Goal: Information Seeking & Learning: Learn about a topic

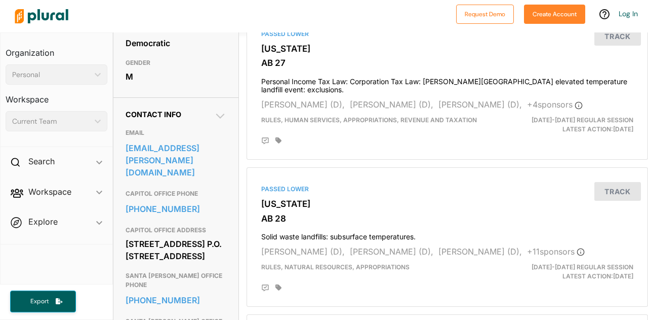
scroll to position [253, 0]
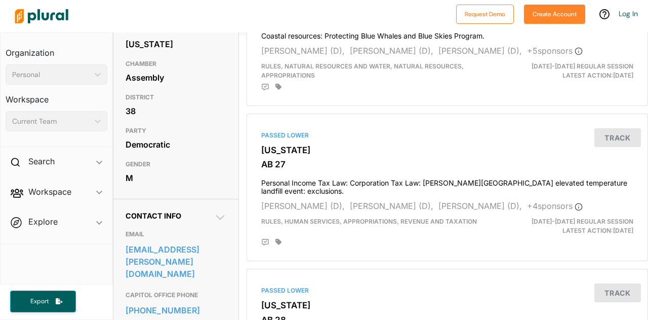
scroll to position [152, 0]
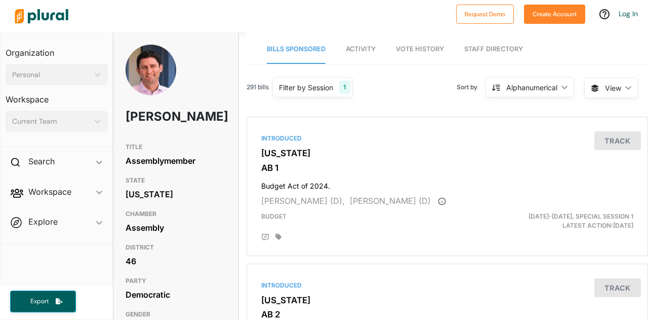
drag, startPoint x: 188, startPoint y: 276, endPoint x: 172, endPoint y: 240, distance: 39.4
click at [172, 235] on div "Assembly" at bounding box center [176, 227] width 101 height 15
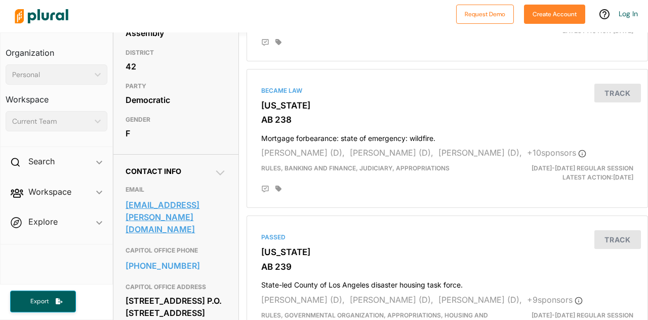
scroll to position [253, 0]
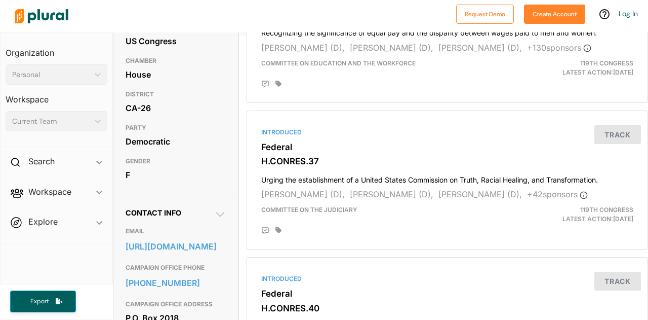
scroll to position [253, 0]
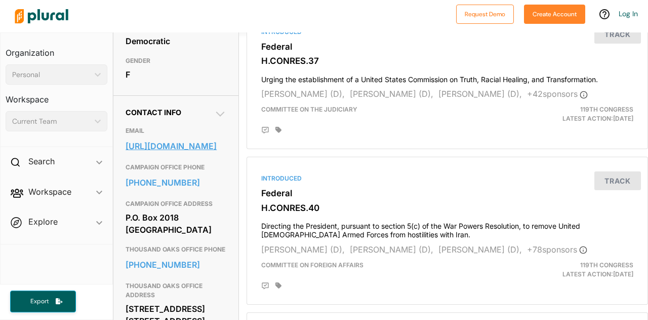
click at [153, 153] on link "https://juliabrownley.house.gov/contact/email-me/" at bounding box center [176, 145] width 101 height 15
